Goal: Information Seeking & Learning: Learn about a topic

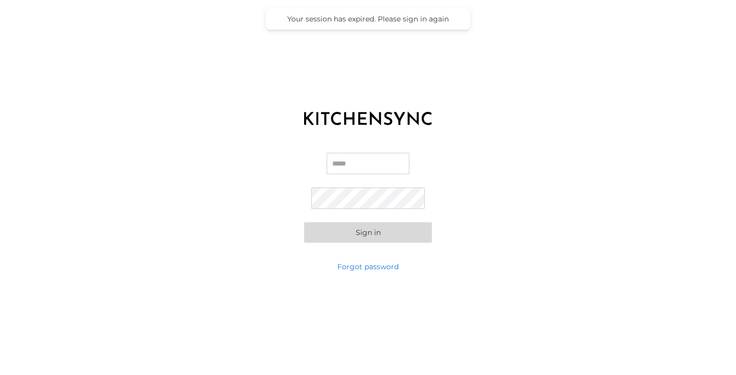
type input "**********"
click at [368, 233] on button "Sign in" at bounding box center [368, 232] width 128 height 20
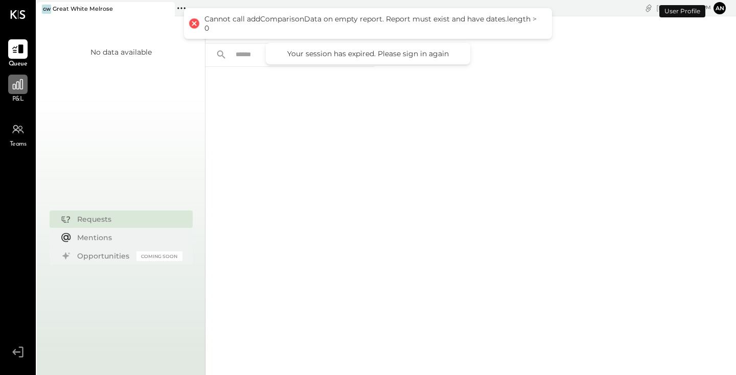
click at [21, 93] on div at bounding box center [17, 84] width 19 height 19
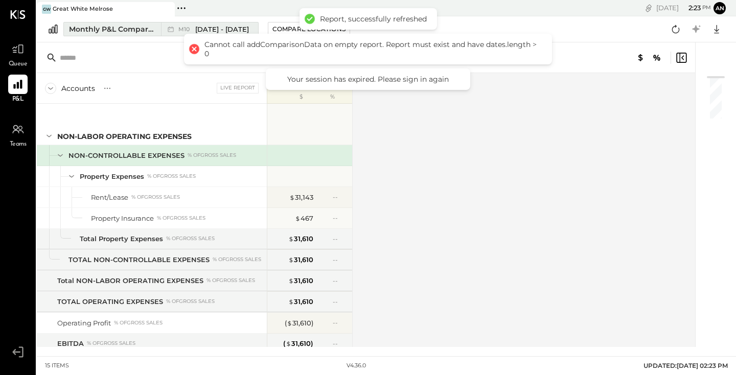
click at [230, 25] on span "[DATE] - [DATE]" at bounding box center [222, 30] width 54 height 10
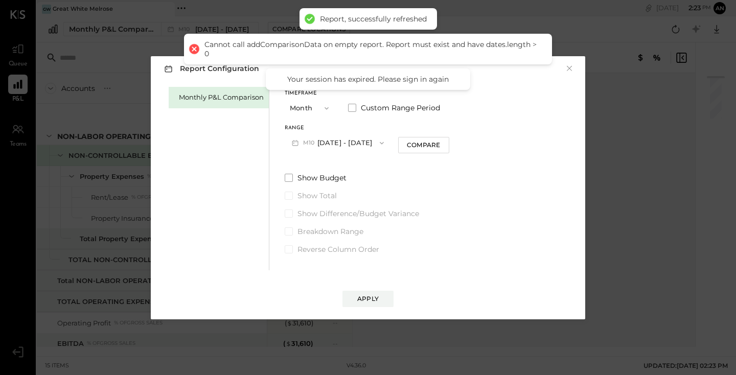
click at [354, 143] on button "M10 [DATE] - [DATE]" at bounding box center [338, 142] width 106 height 19
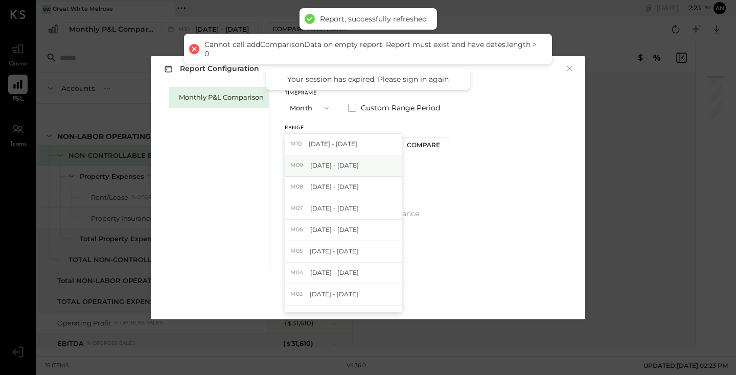
click at [340, 173] on div "M09 [DATE] - [DATE]" at bounding box center [343, 165] width 117 height 21
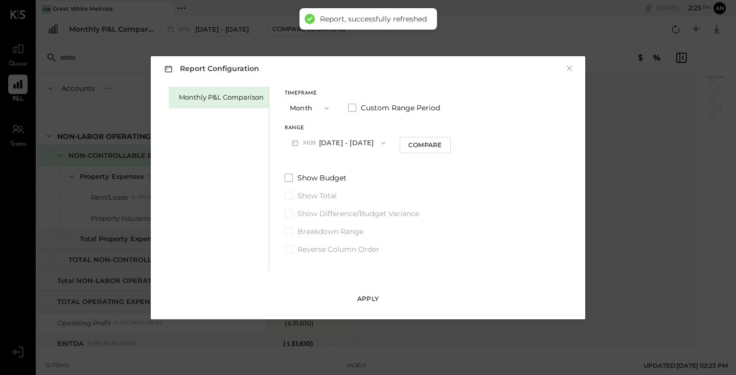
click at [373, 291] on button "Apply" at bounding box center [368, 299] width 51 height 16
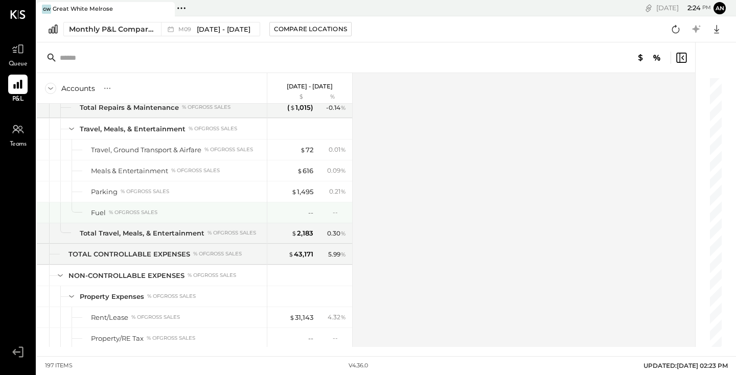
scroll to position [2571, 0]
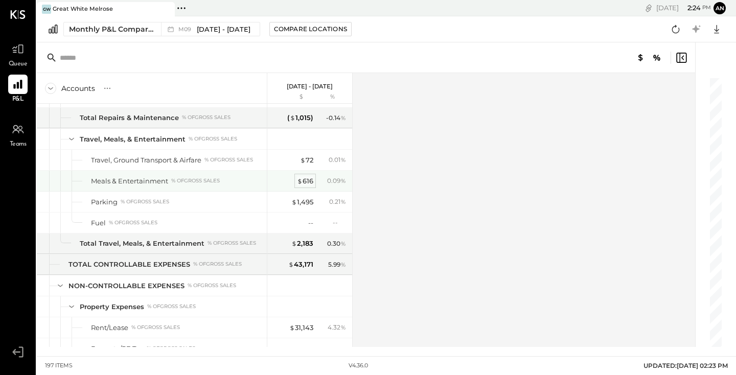
click at [306, 182] on div "$ 616" at bounding box center [305, 181] width 16 height 10
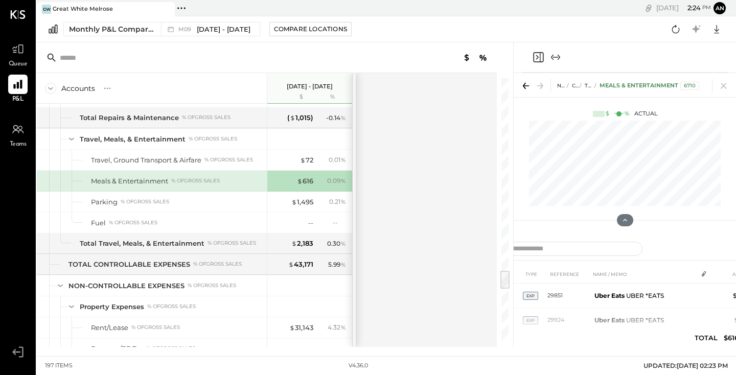
click at [526, 85] on icon at bounding box center [526, 86] width 14 height 14
click at [539, 82] on icon at bounding box center [540, 86] width 14 height 14
click at [542, 56] on icon "Close panel" at bounding box center [538, 57] width 12 height 12
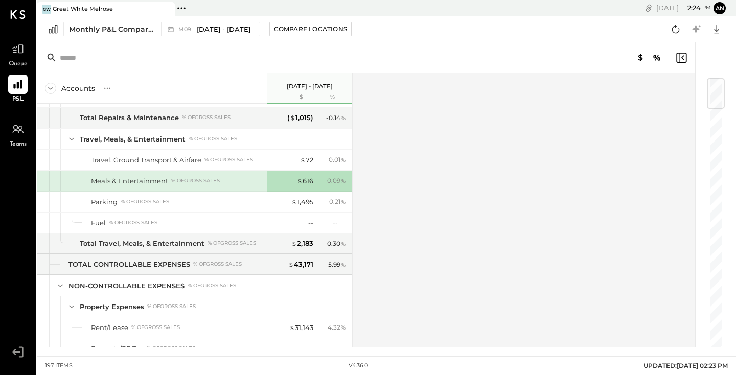
click at [682, 56] on icon at bounding box center [681, 58] width 12 height 12
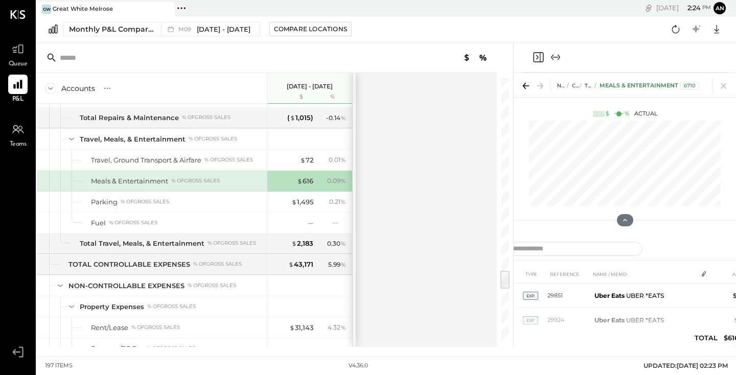
click at [523, 91] on icon at bounding box center [526, 86] width 14 height 14
click at [313, 178] on div "$ 616 0.09 %" at bounding box center [310, 181] width 77 height 20
click at [305, 184] on div "$ 616" at bounding box center [305, 181] width 16 height 10
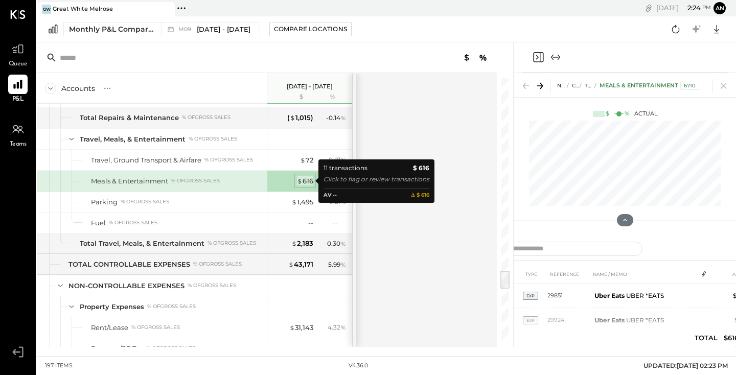
click at [305, 184] on div "$ 616" at bounding box center [305, 181] width 16 height 10
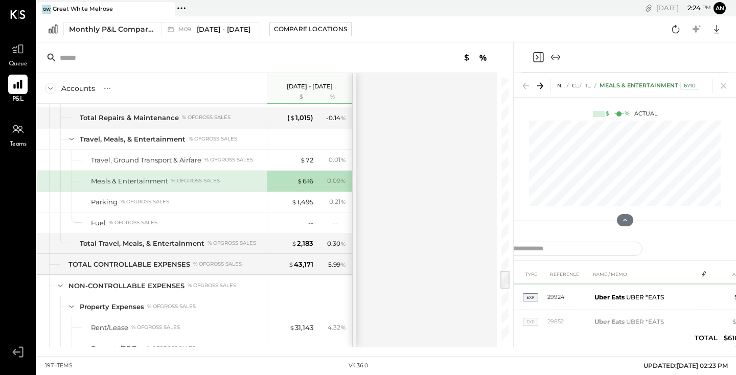
scroll to position [24, 0]
click at [626, 218] on icon at bounding box center [625, 220] width 9 height 9
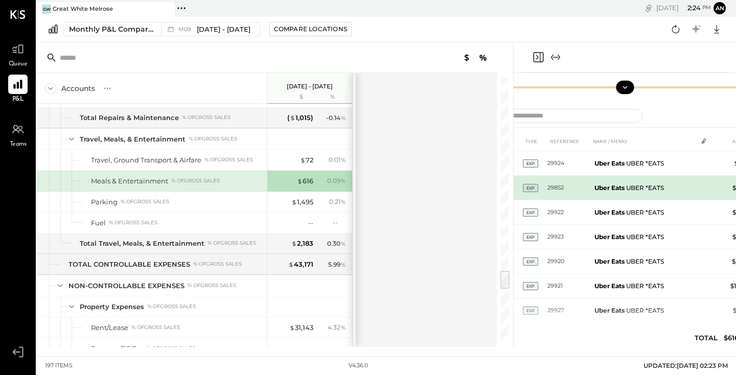
scroll to position [4, 0]
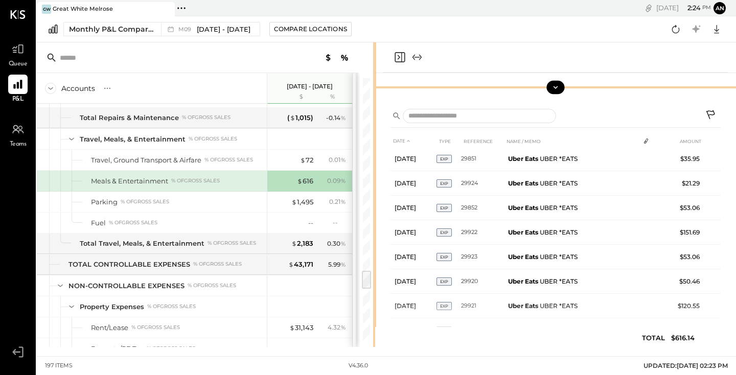
drag, startPoint x: 513, startPoint y: 90, endPoint x: 375, endPoint y: 93, distance: 137.5
click at [375, 93] on div "Accounts S % GL [DATE] - [DATE] $ % SALES Sales, Food % of GROSS SALES Sales, L…" at bounding box center [386, 194] width 699 height 305
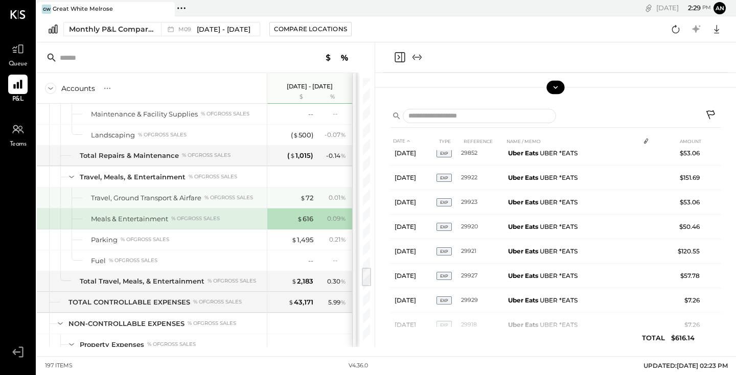
scroll to position [2531, 0]
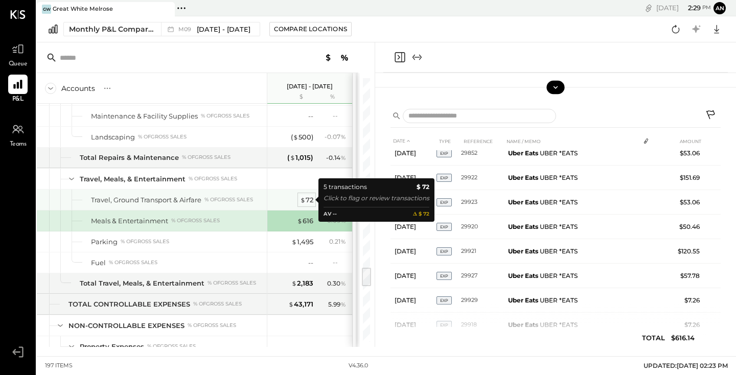
click at [306, 203] on div "$ 72" at bounding box center [306, 200] width 13 height 10
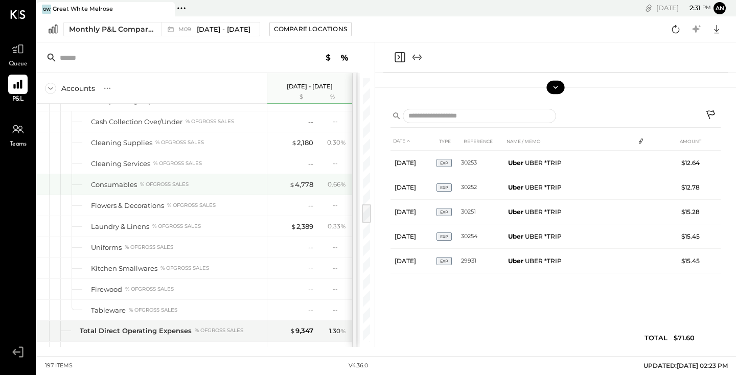
scroll to position [1688, 0]
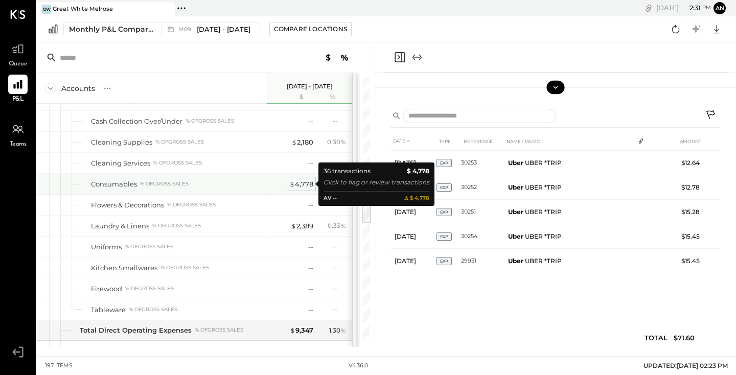
click at [302, 186] on div "$ 4,778" at bounding box center [301, 184] width 24 height 10
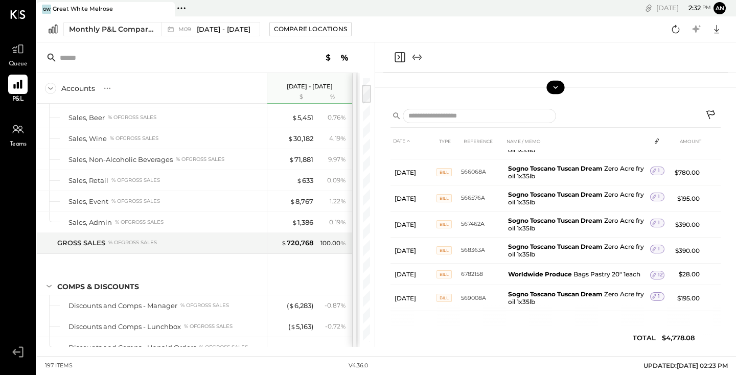
scroll to position [77, 0]
